Goal: Task Accomplishment & Management: Use online tool/utility

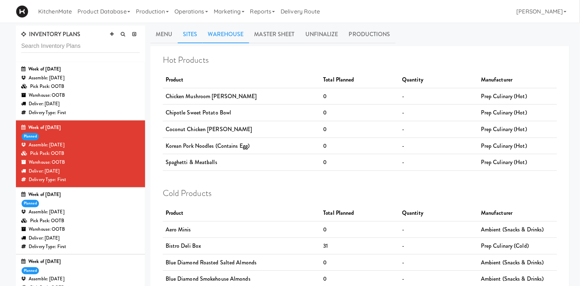
click at [192, 38] on link "Sites" at bounding box center [190, 34] width 25 height 18
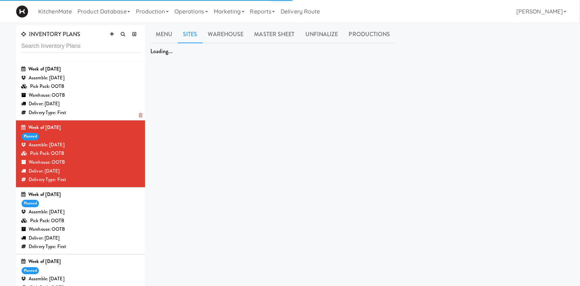
click at [62, 100] on div "Deliver: Monday Oct 06, 2025" at bounding box center [80, 103] width 119 height 9
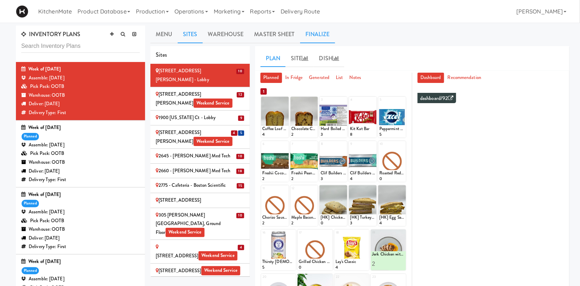
click at [320, 36] on link "Finalize" at bounding box center [317, 34] width 35 height 18
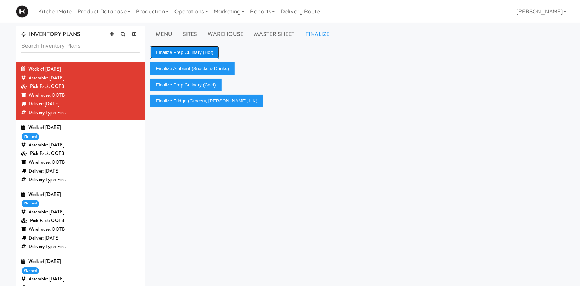
click at [200, 52] on button "Finalize Prep Culinary (Hot)" at bounding box center [184, 52] width 69 height 13
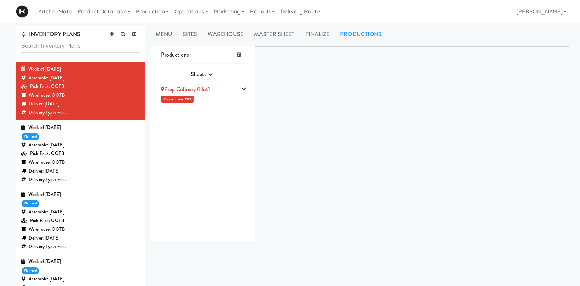
click at [197, 98] on li "Prep Culinary (Hot) Planned Items: 1113 Pick Suppliers Assign Barcodes Complete…" at bounding box center [203, 93] width 94 height 25
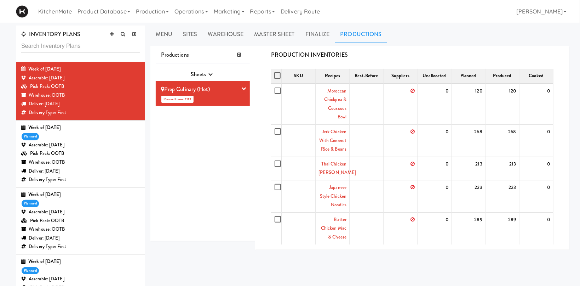
click at [236, 87] on div "Prep Culinary (Hot)" at bounding box center [198, 89] width 75 height 11
click at [244, 88] on icon "button" at bounding box center [243, 88] width 5 height 5
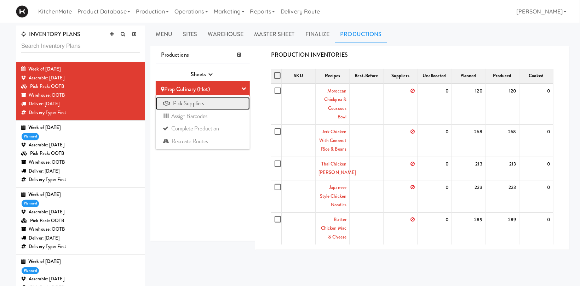
click at [224, 104] on link "Pick Suppliers" at bounding box center [203, 103] width 94 height 13
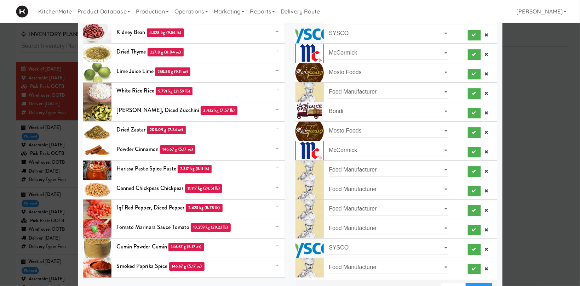
scroll to position [1019, 0]
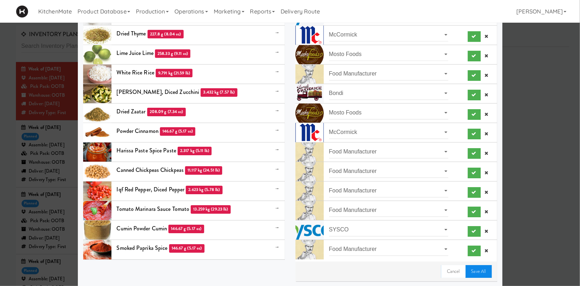
click at [481, 270] on link "Save All" at bounding box center [479, 271] width 26 height 13
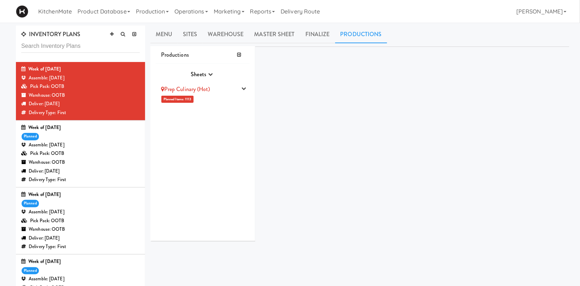
click at [224, 98] on li "Prep Culinary (Hot) Planned Items: 1113 Pick Suppliers Assign Barcodes Complete…" at bounding box center [203, 93] width 94 height 25
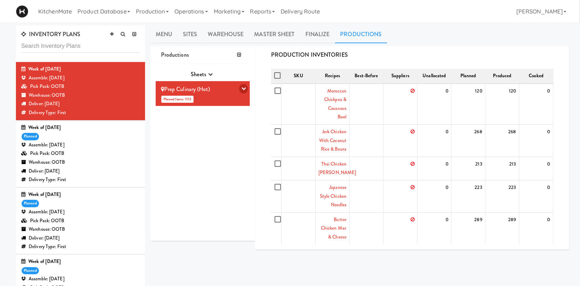
click at [245, 89] on icon "button" at bounding box center [243, 88] width 5 height 5
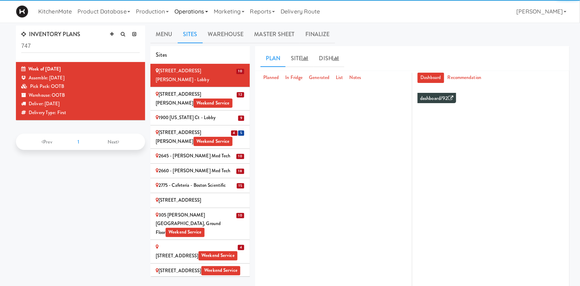
click at [198, 10] on link "Operations" at bounding box center [191, 11] width 39 height 23
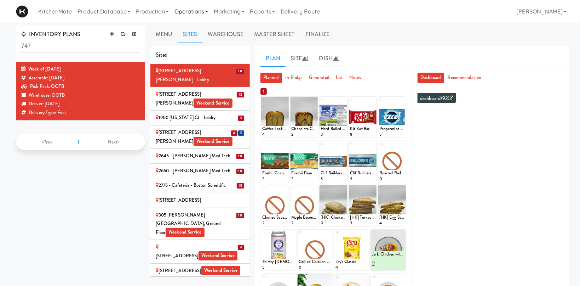
click at [197, 10] on link "Operations" at bounding box center [191, 11] width 39 height 23
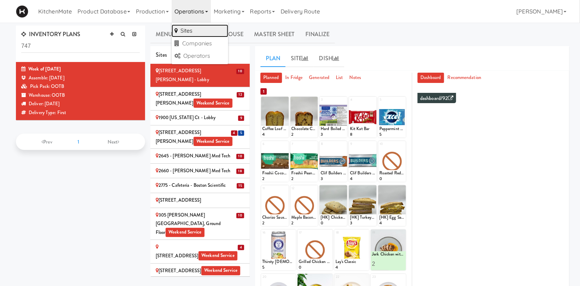
click at [187, 33] on link "Sites" at bounding box center [200, 30] width 57 height 13
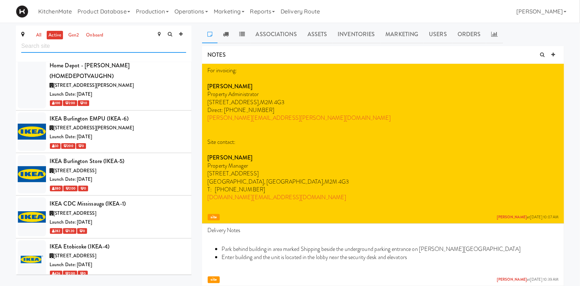
scroll to position [1958, 0]
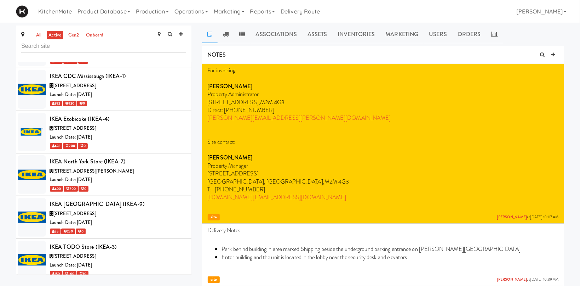
click at [113, 284] on div "[PERSON_NAME] Store (IKEA-2)" at bounding box center [118, 289] width 137 height 11
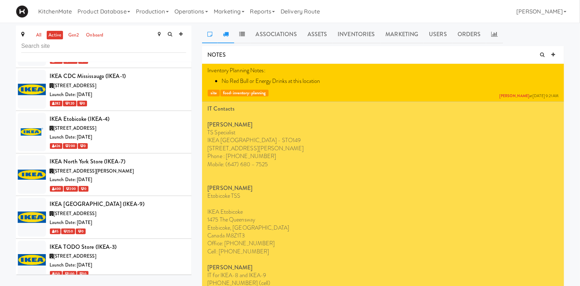
click at [224, 35] on icon at bounding box center [226, 34] width 6 height 6
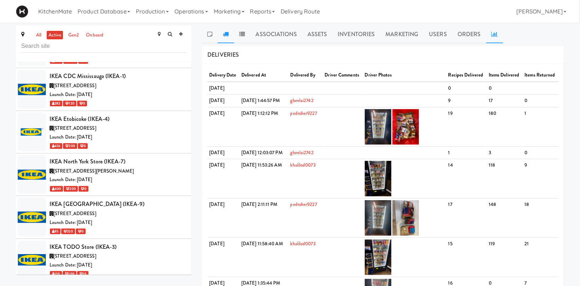
click at [492, 33] on icon at bounding box center [495, 34] width 6 height 6
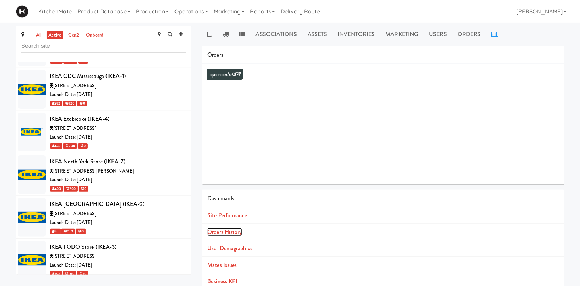
click at [224, 233] on link "Orders History" at bounding box center [224, 232] width 34 height 8
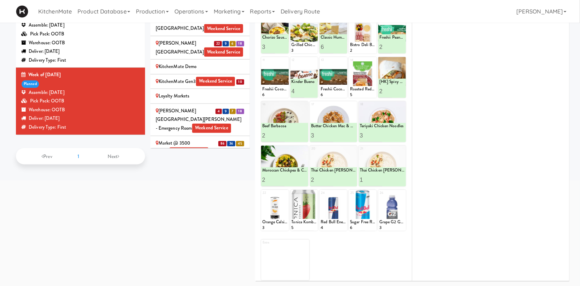
scroll to position [675, 0]
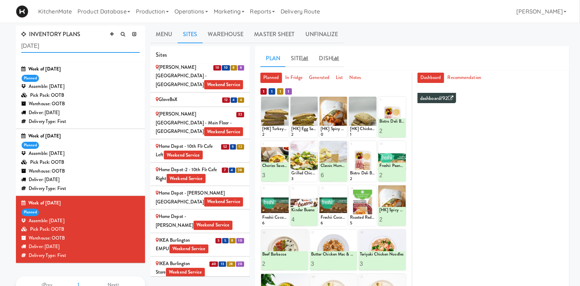
drag, startPoint x: 99, startPoint y: 50, endPoint x: -20, endPoint y: 47, distance: 119.0
click at [21, 47] on input "august 10" at bounding box center [80, 46] width 119 height 13
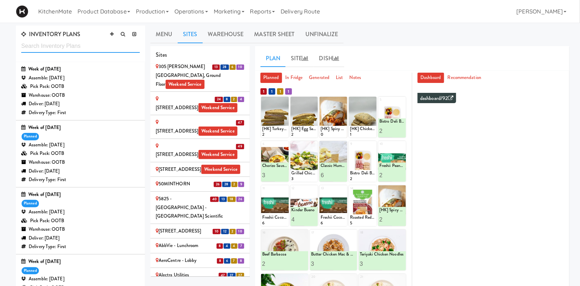
scroll to position [0, 0]
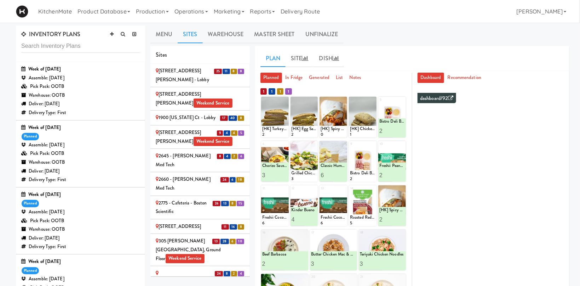
click at [112, 100] on div "Deliver: Monday Oct 06, 2025" at bounding box center [80, 103] width 119 height 9
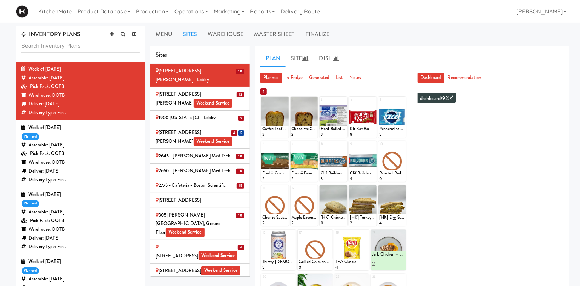
scroll to position [17, 0]
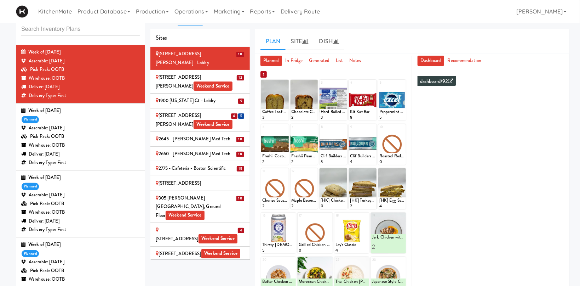
click at [76, 225] on div "Deliver: Monday Sep 29, 2025" at bounding box center [80, 221] width 119 height 9
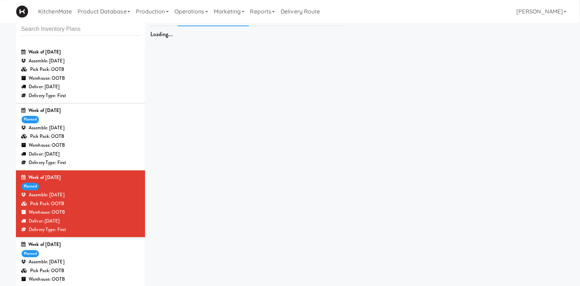
click at [237, 26] on link "Warehouse" at bounding box center [226, 17] width 46 height 18
click at [238, 26] on link "Warehouse" at bounding box center [226, 17] width 46 height 18
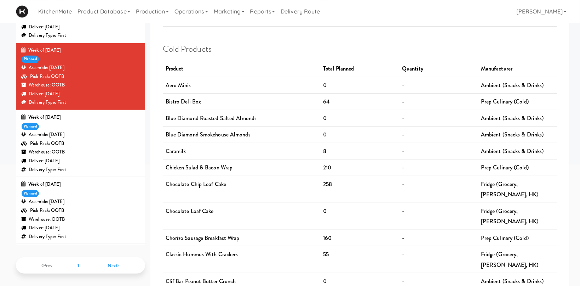
scroll to position [158, 0]
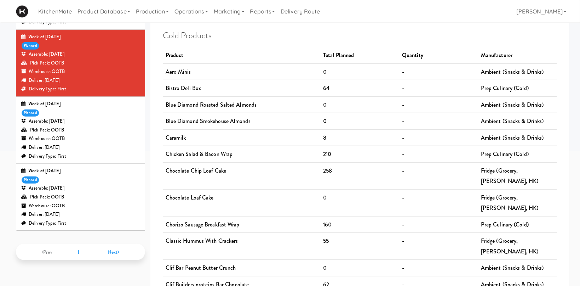
click at [80, 200] on div "Pick Pack: OOTB" at bounding box center [80, 197] width 119 height 9
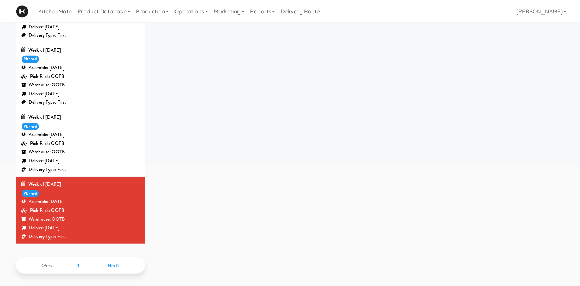
scroll to position [145, 0]
click at [80, 197] on div "Week of Sept 21st, 2025 planned Assemble: Saturday Sep 20, 2025 Pick Pack: OOTB…" at bounding box center [80, 210] width 119 height 61
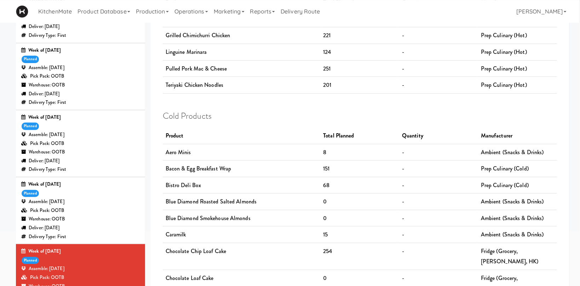
scroll to position [0, 0]
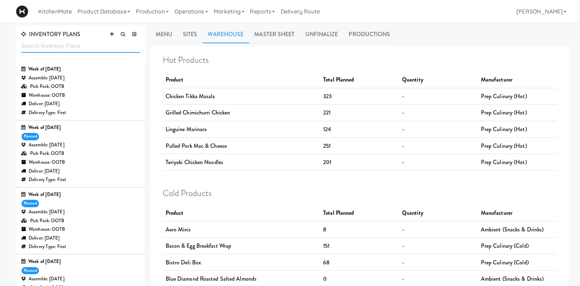
click at [47, 41] on input "text" at bounding box center [80, 46] width 119 height 13
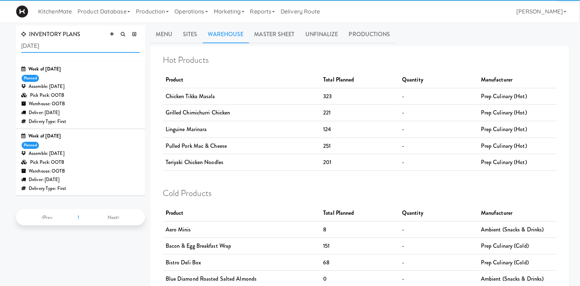
type input "sept 14"
click at [78, 85] on div "Assemble: Wednesday Sep 17, 2025" at bounding box center [80, 86] width 119 height 9
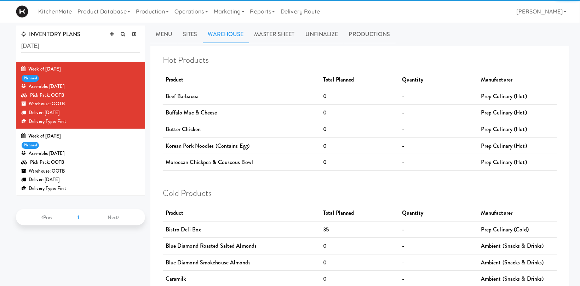
click at [78, 149] on div "Week of Sept 14th, 2025 planned Assemble: Saturday Sep 13, 2025 Pick Pack: OOTB…" at bounding box center [80, 162] width 119 height 61
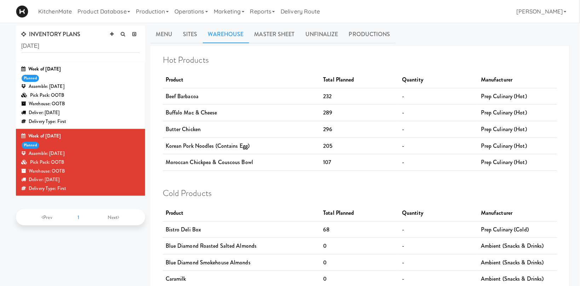
click at [103, 107] on div "Warehouse: OOTB" at bounding box center [80, 103] width 119 height 9
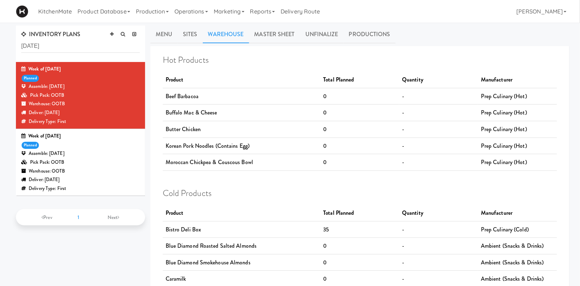
click at [122, 163] on div "Pick Pack: OOTB" at bounding box center [80, 162] width 119 height 9
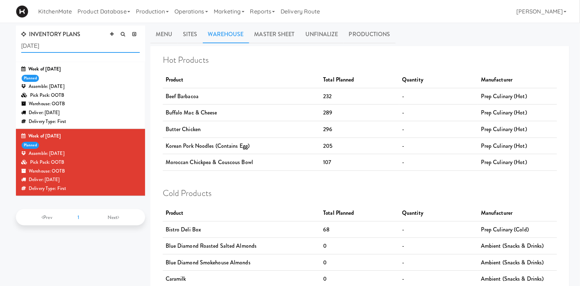
drag, startPoint x: 68, startPoint y: 48, endPoint x: -20, endPoint y: 52, distance: 88.3
click at [21, 52] on input "sept 14" at bounding box center [80, 46] width 119 height 13
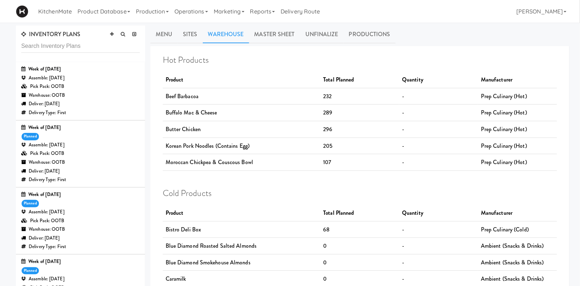
click at [51, 103] on div "Deliver: Monday Oct 06, 2025" at bounding box center [80, 103] width 119 height 9
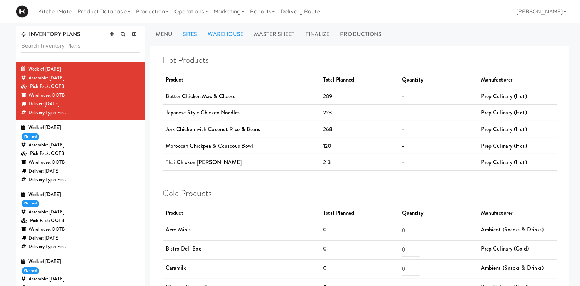
click at [188, 39] on link "Sites" at bounding box center [190, 34] width 25 height 18
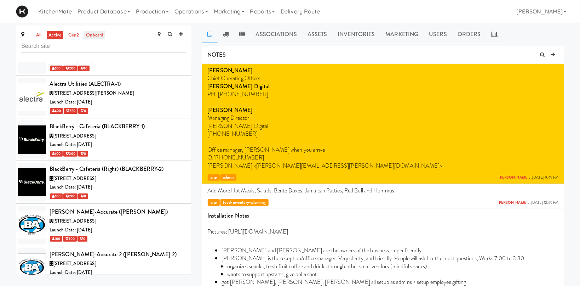
scroll to position [764, 0]
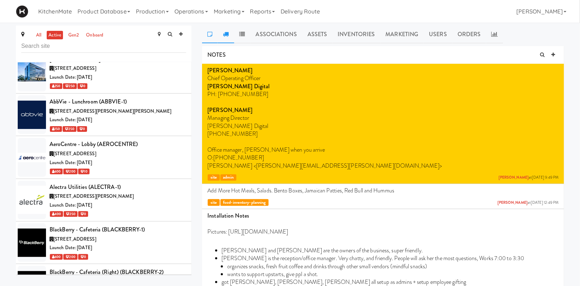
click at [223, 36] on icon at bounding box center [226, 34] width 6 height 6
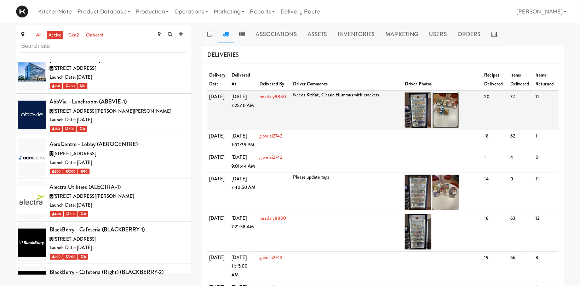
click at [447, 100] on img at bounding box center [446, 109] width 27 height 35
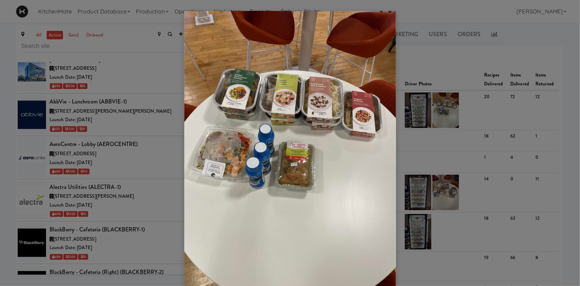
click at [449, 111] on div at bounding box center [290, 143] width 580 height 286
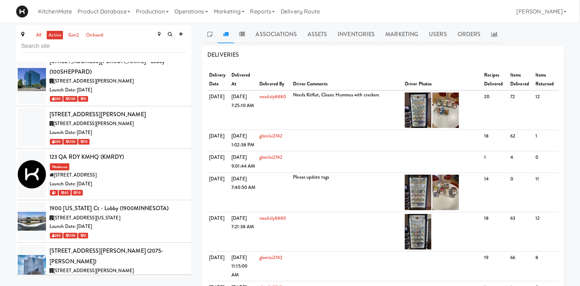
scroll to position [0, 0]
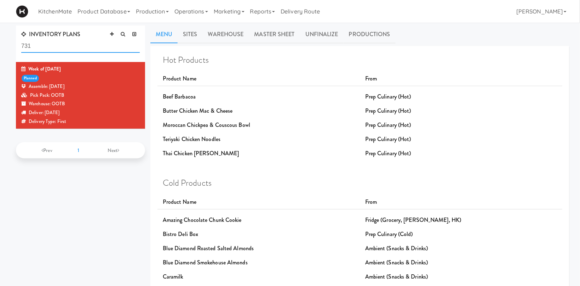
drag, startPoint x: 49, startPoint y: 41, endPoint x: -20, endPoint y: 39, distance: 69.1
click at [21, 40] on input "731" at bounding box center [80, 46] width 119 height 13
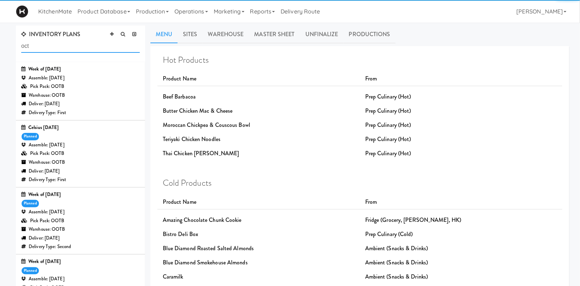
type input "oct"
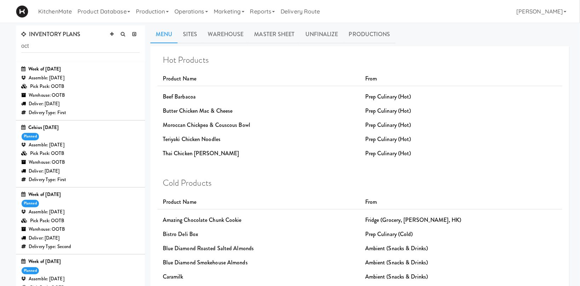
click at [55, 98] on div "Warehouse: OOTB" at bounding box center [80, 95] width 119 height 9
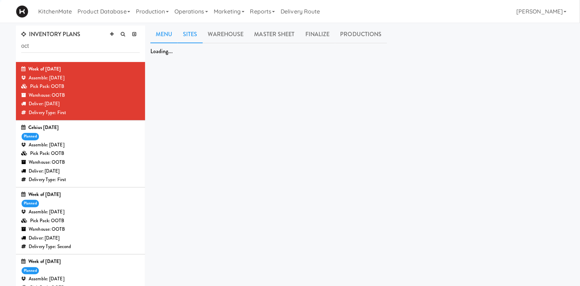
click at [187, 32] on link "Sites" at bounding box center [190, 34] width 25 height 18
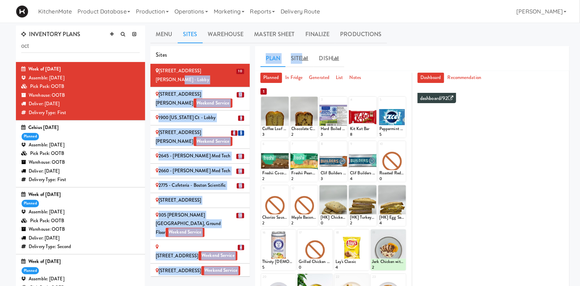
drag, startPoint x: 363, startPoint y: 57, endPoint x: 233, endPoint y: 75, distance: 130.8
click at [233, 75] on div "Sites 10 100 Sheppard Ave - Lobby 12 110 Sheppard Ave E Weekend Service 9 1900 …" at bounding box center [359, 230] width 419 height 369
click at [379, 61] on ul "Plan Site Dish" at bounding box center [413, 59] width 304 height 18
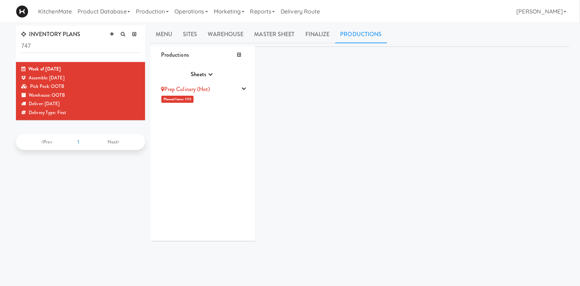
click at [205, 97] on li "Prep Culinary (Hot) Planned Items: 1113 Pick Suppliers Assign Barcodes Complete…" at bounding box center [203, 93] width 94 height 25
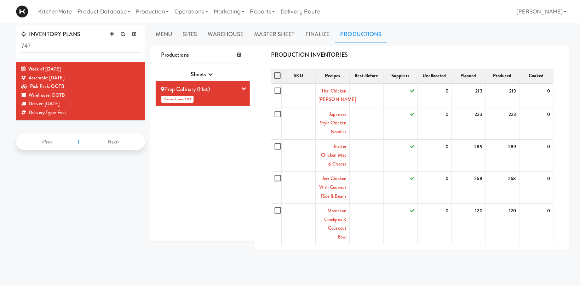
click at [237, 85] on li "Prep Culinary (Hot) Planned Items: 1113 Pick Suppliers Assign Barcodes Complete…" at bounding box center [203, 93] width 94 height 25
click at [242, 89] on button "button" at bounding box center [243, 89] width 9 height 10
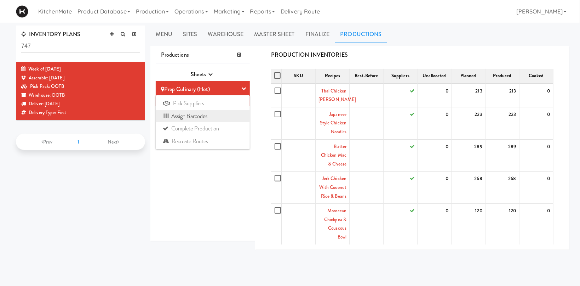
click at [206, 118] on link "Assign Barcodes" at bounding box center [203, 116] width 94 height 13
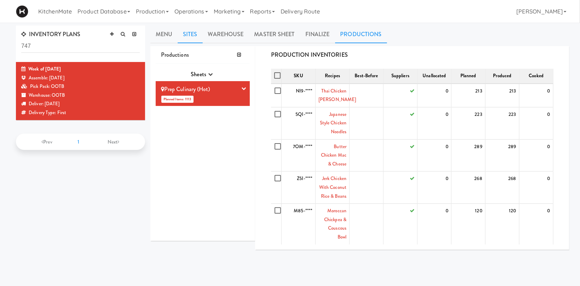
click at [192, 27] on link "Sites" at bounding box center [190, 34] width 25 height 18
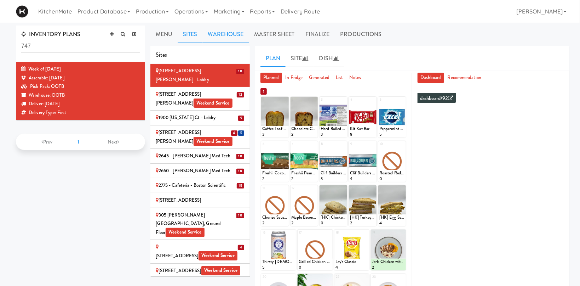
click at [231, 31] on link "Warehouse" at bounding box center [226, 34] width 46 height 18
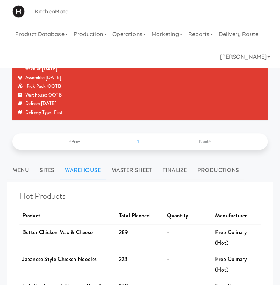
scroll to position [276, 0]
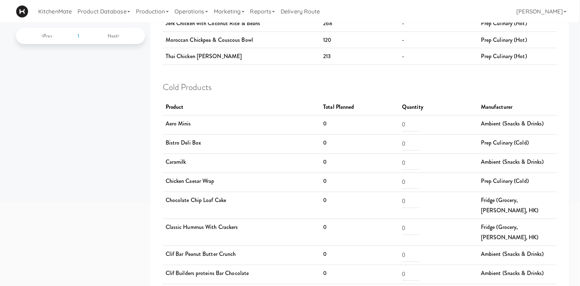
scroll to position [0, 0]
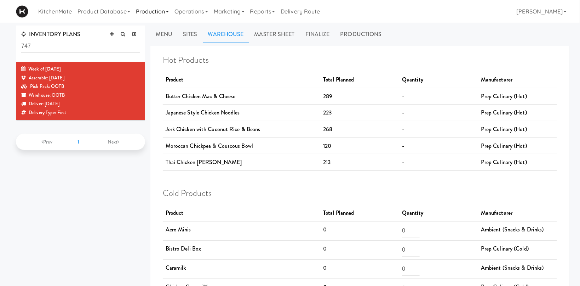
click at [152, 12] on link "Production" at bounding box center [152, 11] width 39 height 23
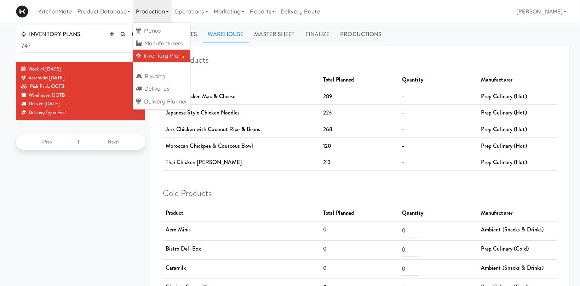
click at [147, 55] on link "Inventory Plans" at bounding box center [161, 56] width 57 height 13
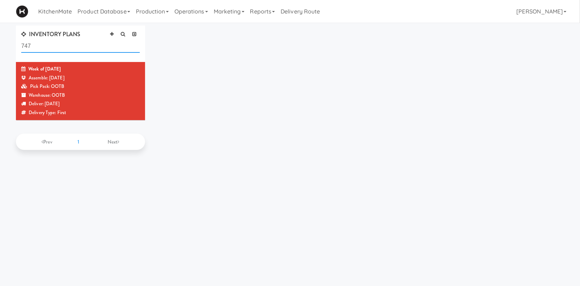
drag, startPoint x: 74, startPoint y: 46, endPoint x: -20, endPoint y: 48, distance: 93.8
click at [21, 48] on input "747" at bounding box center [80, 46] width 119 height 13
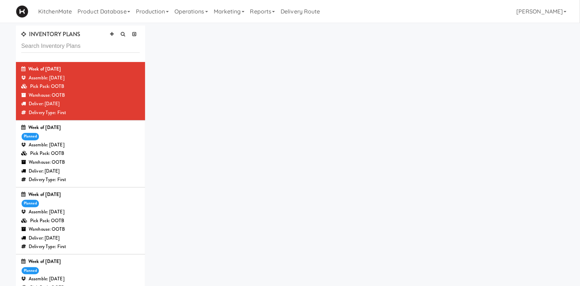
click at [60, 146] on div "Assemble: Wednesday Oct 01, 2025" at bounding box center [80, 145] width 119 height 9
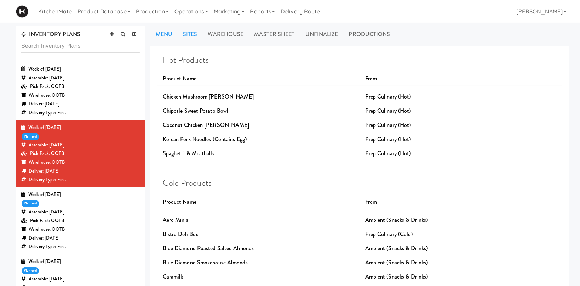
click at [189, 28] on link "Sites" at bounding box center [190, 34] width 25 height 18
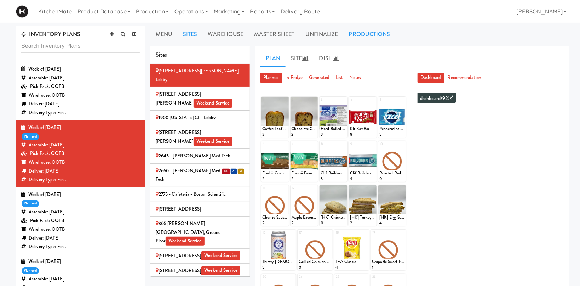
click at [354, 34] on link "Productions" at bounding box center [370, 34] width 52 height 18
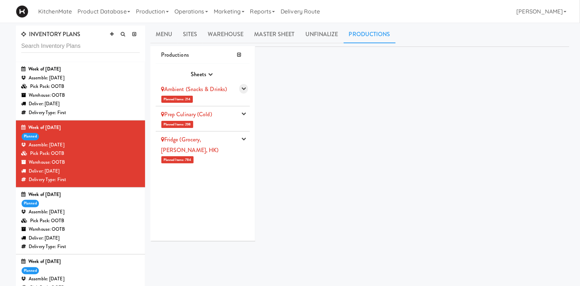
click at [244, 92] on button "button" at bounding box center [243, 89] width 9 height 10
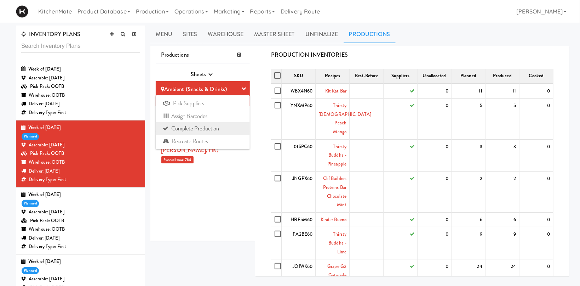
click at [201, 127] on link "Complete Production" at bounding box center [203, 128] width 94 height 13
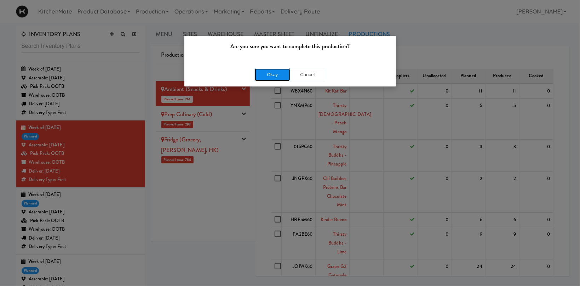
click at [266, 77] on button "Okay" at bounding box center [272, 74] width 35 height 13
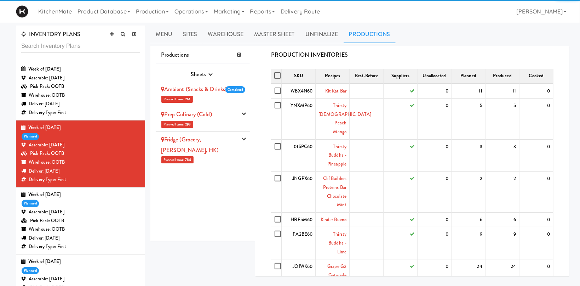
click at [244, 114] on icon "button" at bounding box center [243, 113] width 5 height 5
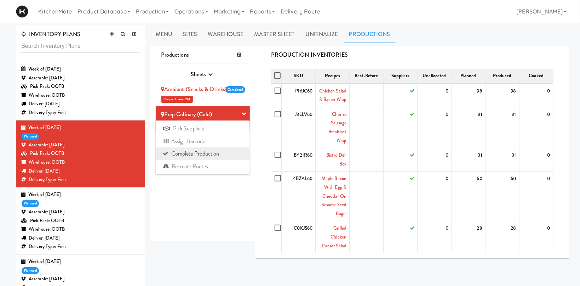
click at [221, 156] on link "Complete Production" at bounding box center [203, 153] width 94 height 13
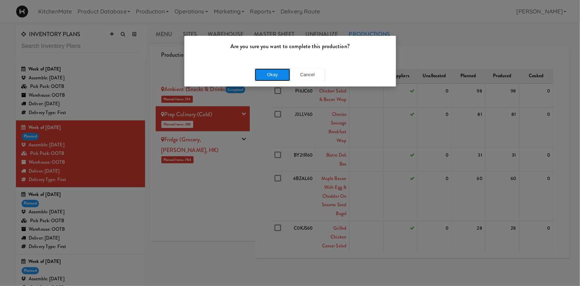
click at [265, 73] on button "Okay" at bounding box center [272, 74] width 35 height 13
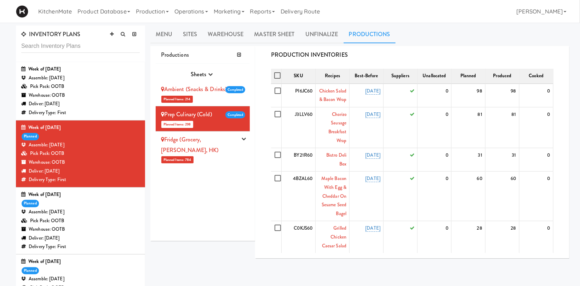
click at [224, 180] on div "Sheets Purchase Order Sheets Transporation Company All Hot Meals Pick/Pack Purc…" at bounding box center [203, 152] width 94 height 177
click at [243, 138] on icon "button" at bounding box center [243, 138] width 5 height 5
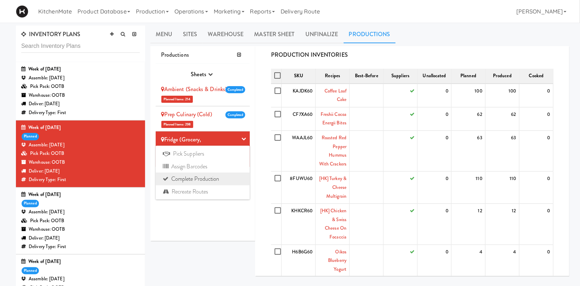
click at [200, 180] on link "Complete Production" at bounding box center [203, 178] width 94 height 13
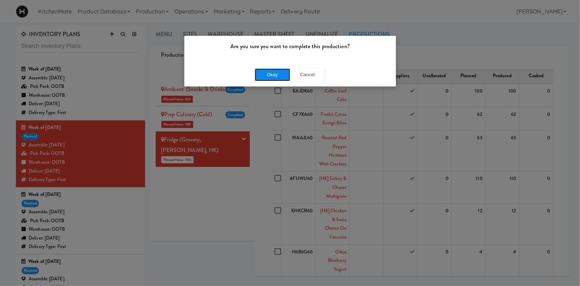
click at [274, 73] on button "Okay" at bounding box center [272, 74] width 35 height 13
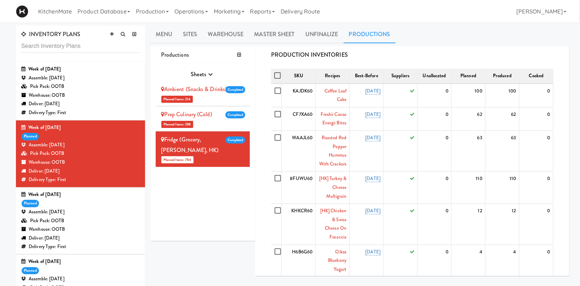
click at [94, 95] on div "Warehouse: OOTB" at bounding box center [80, 95] width 119 height 9
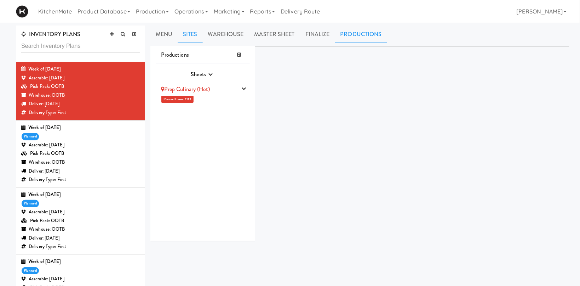
click at [189, 36] on link "Sites" at bounding box center [190, 34] width 25 height 18
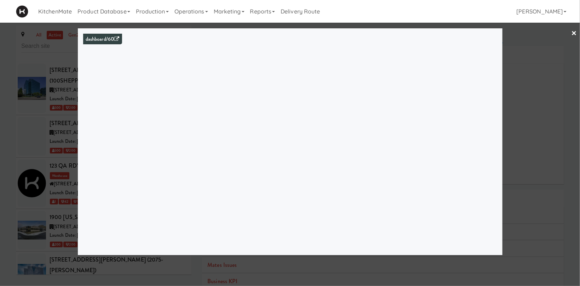
scroll to position [1958, 0]
